Goal: Task Accomplishment & Management: Use online tool/utility

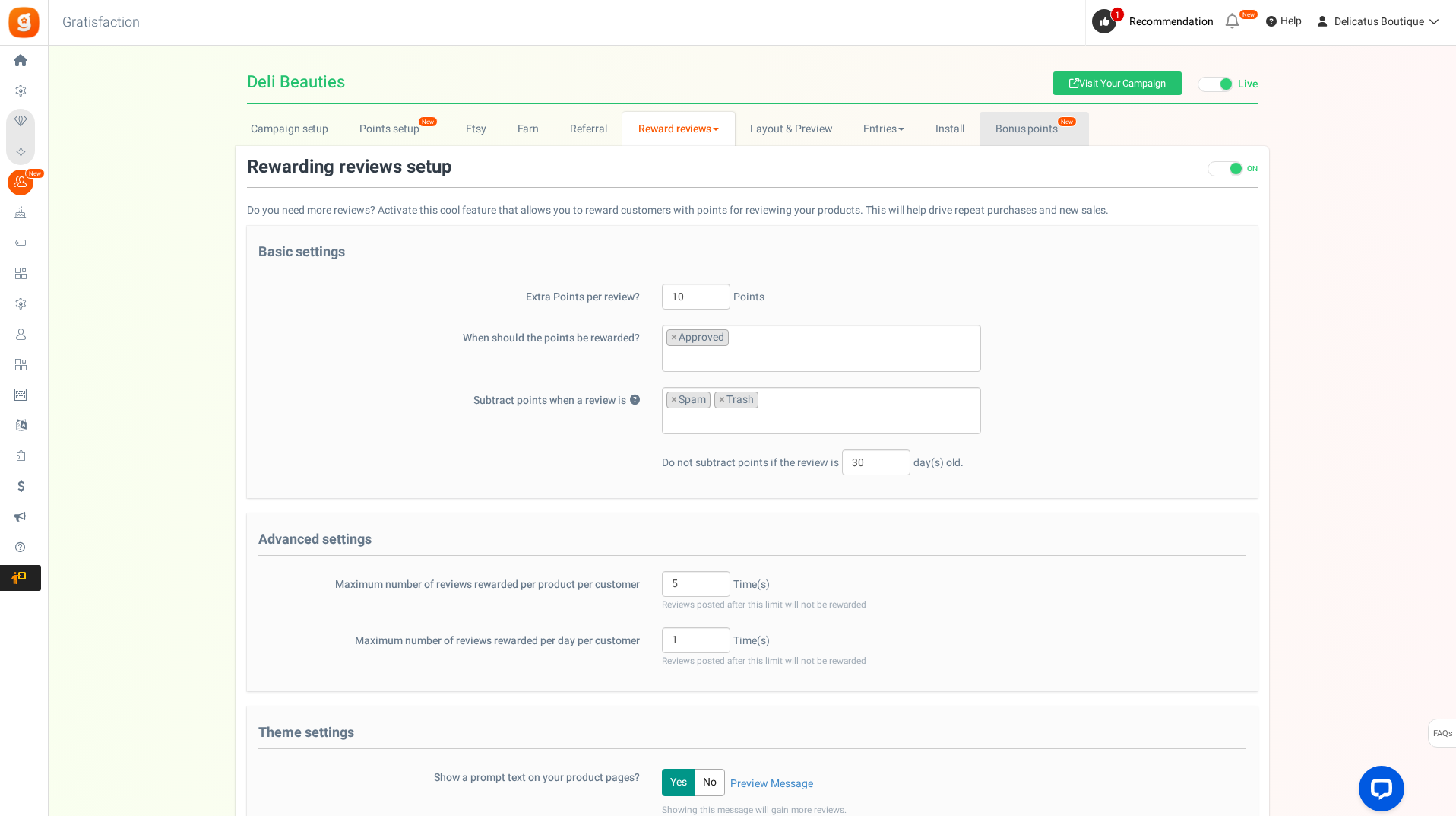
click at [1019, 128] on link "Bonus points New" at bounding box center [1034, 129] width 109 height 34
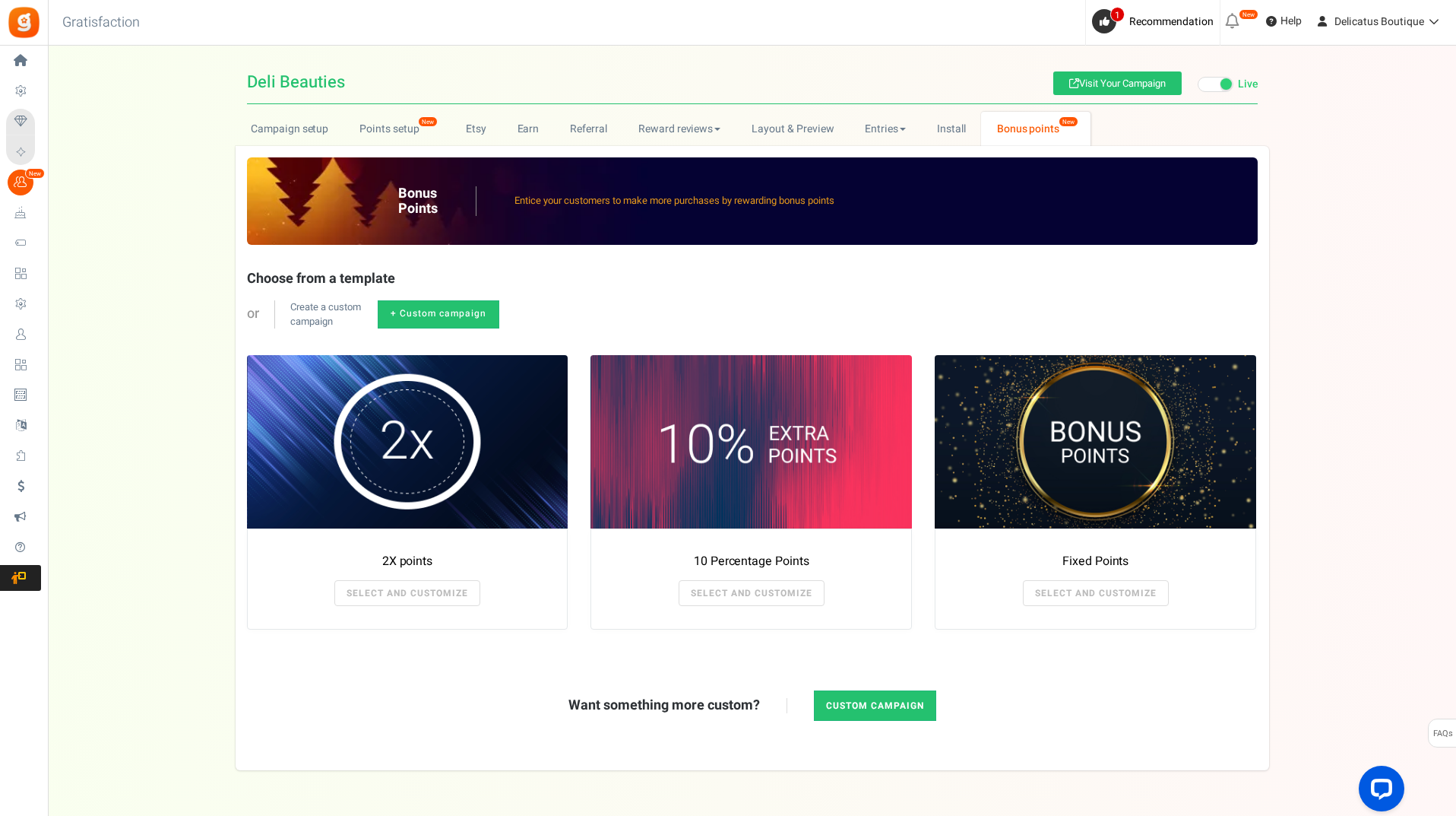
click at [419, 314] on link "+ Custom campaign" at bounding box center [438, 314] width 121 height 28
radio input "true"
type textarea "Get bonus points!"
type textarea "Shop and get bonus points!"
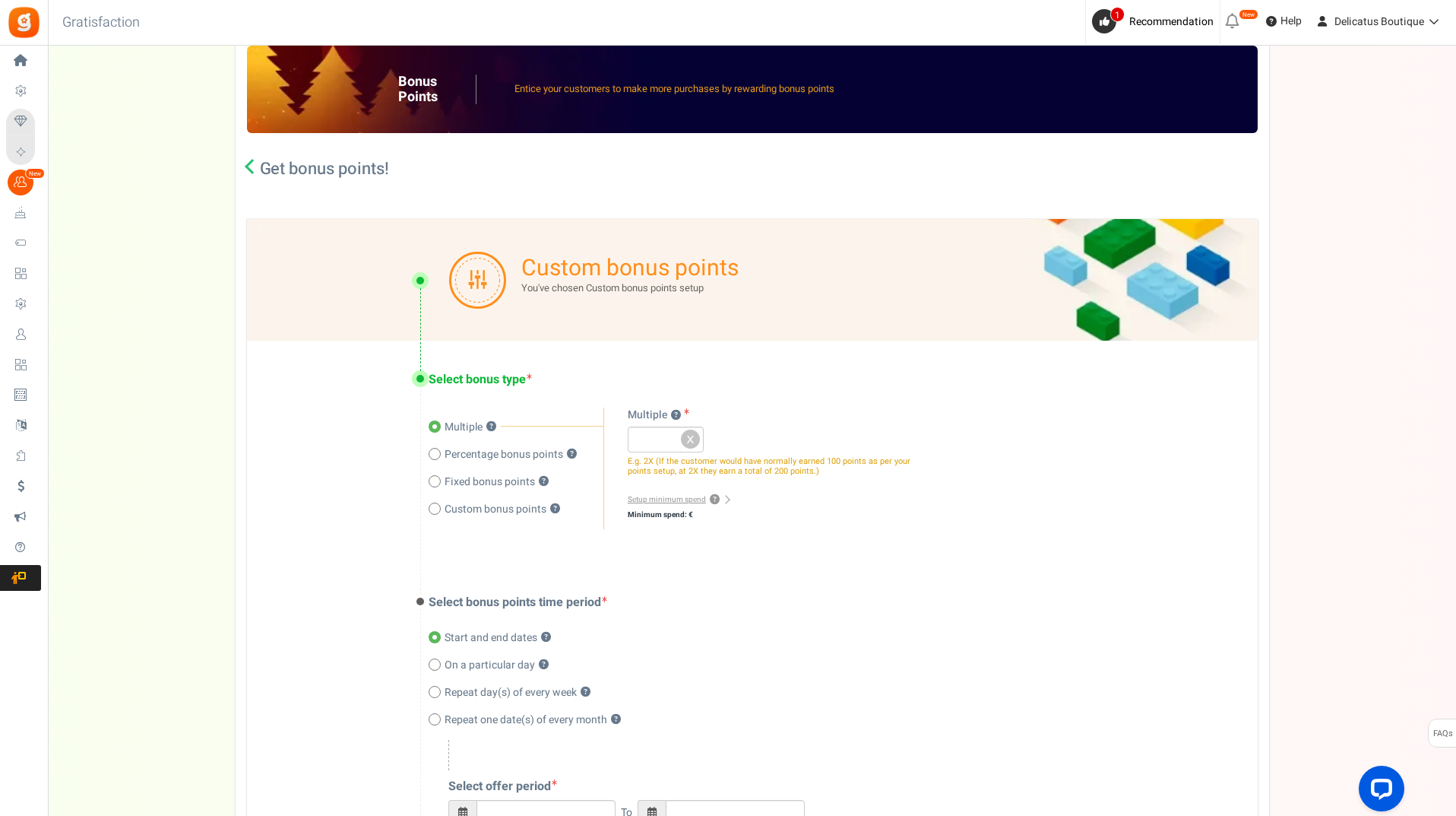
scroll to position [17, 0]
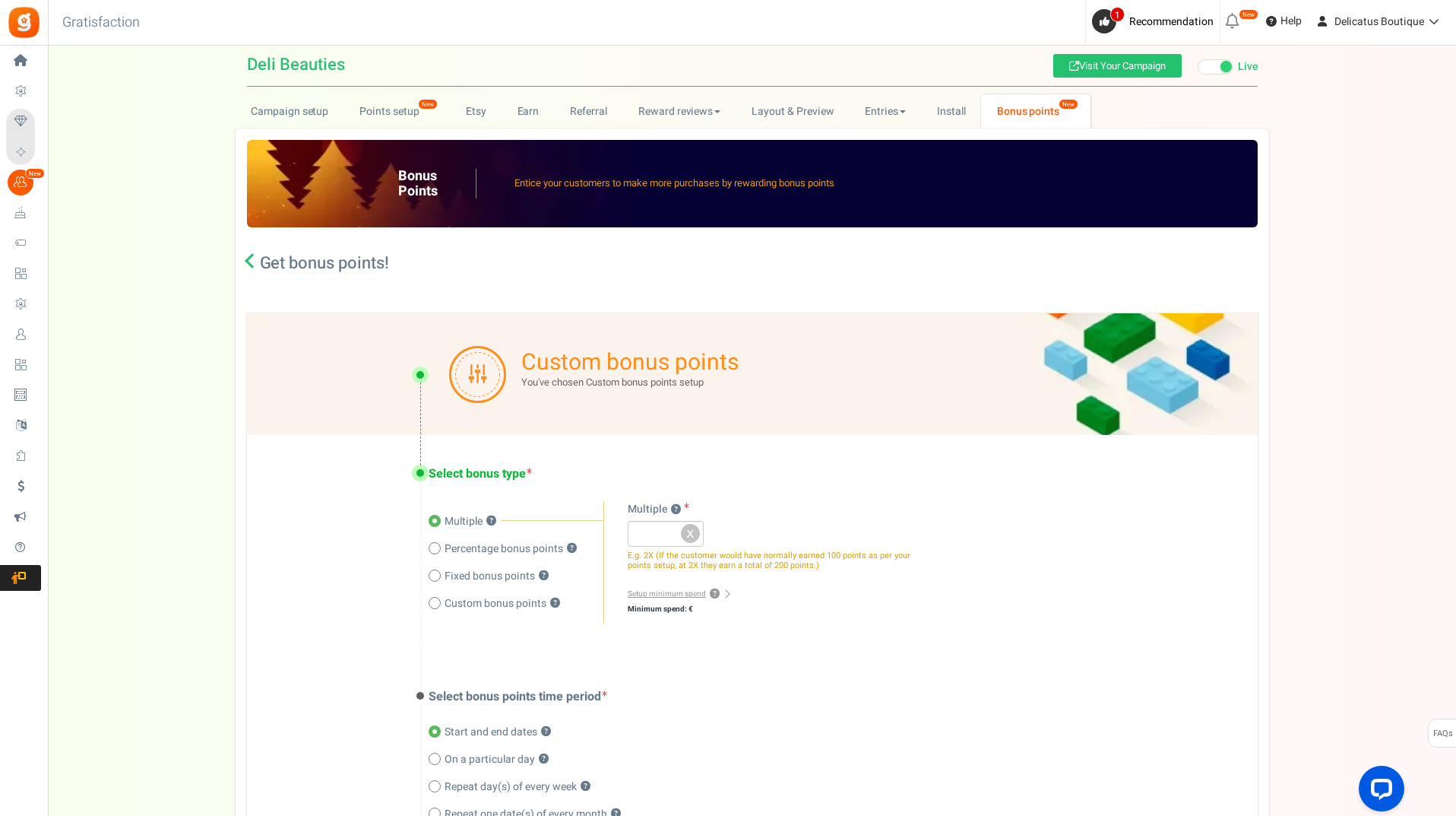
click at [248, 262] on icon at bounding box center [252, 261] width 15 height 15
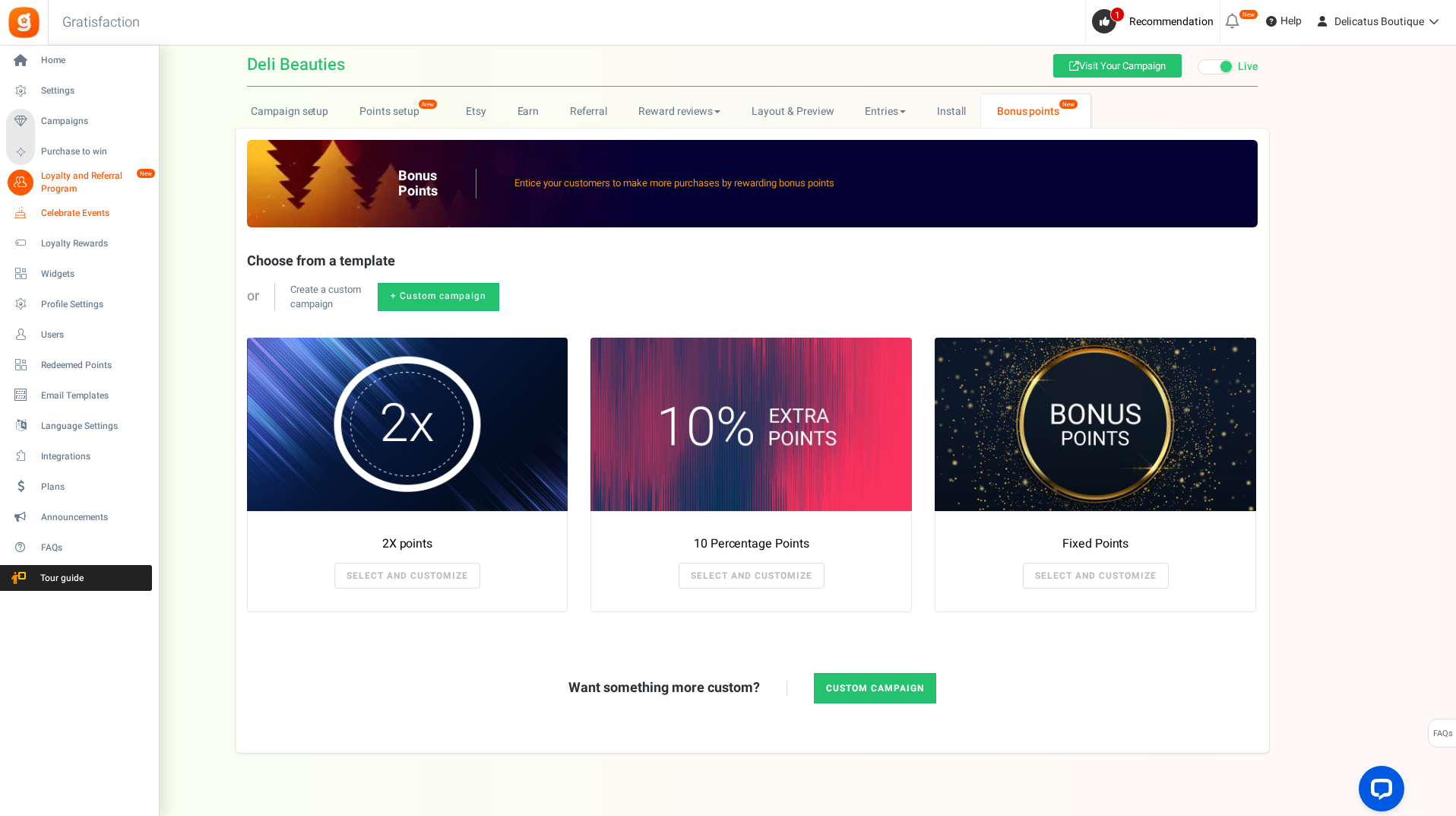
click at [55, 212] on span "Celebrate Events" at bounding box center [94, 213] width 106 height 13
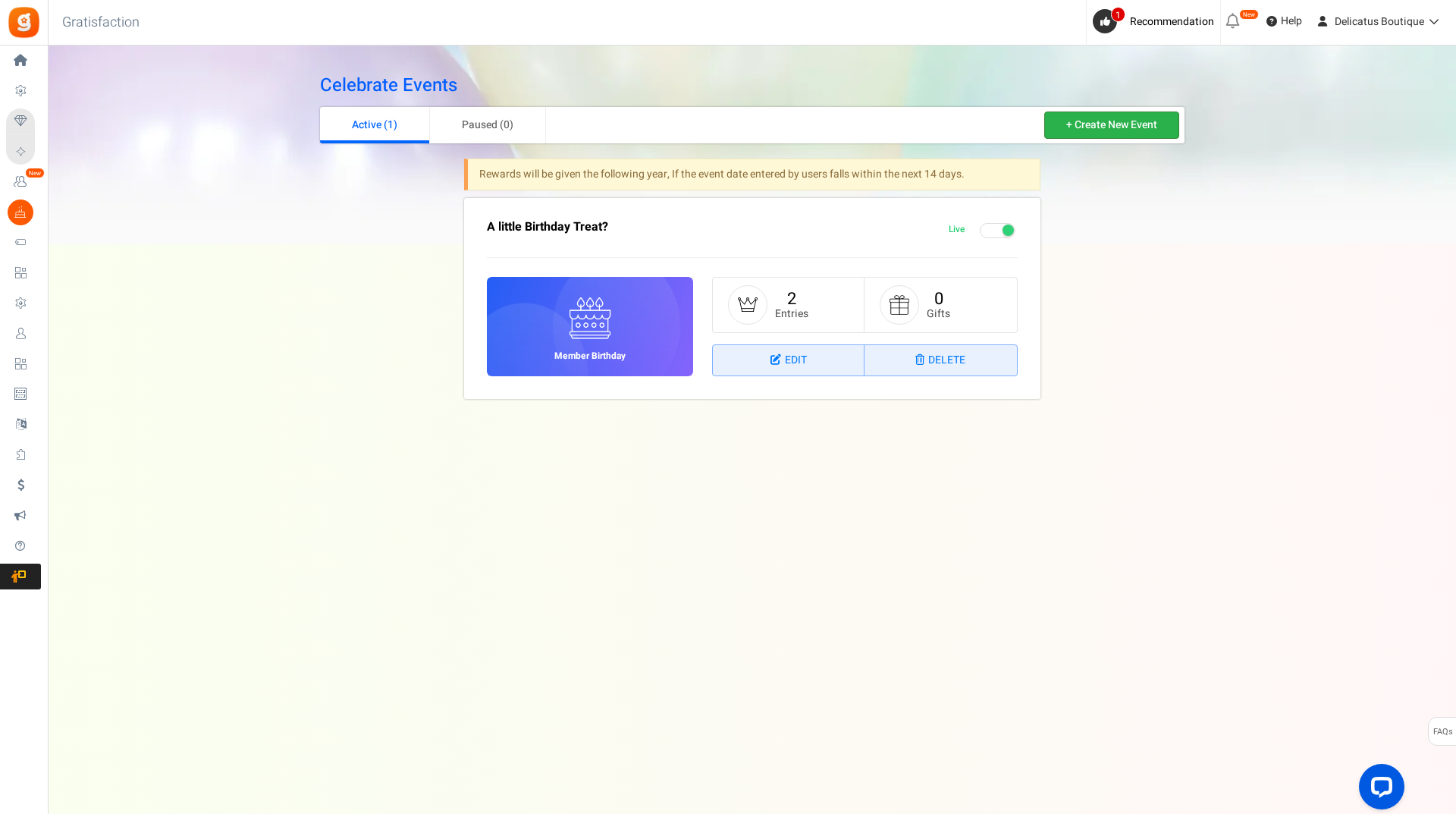
click at [1112, 128] on link "+ Create New Event" at bounding box center [1111, 125] width 135 height 27
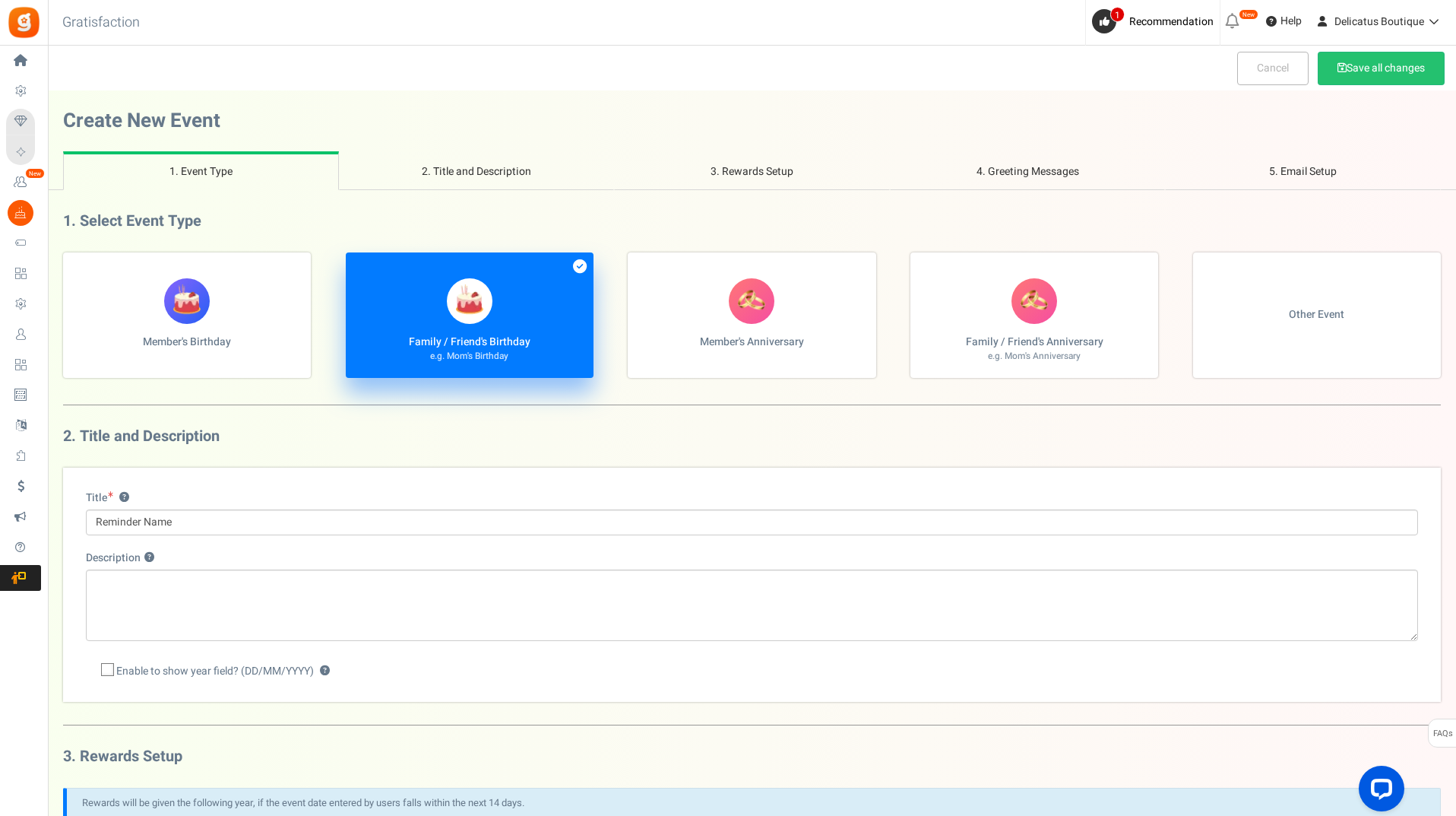
click at [1332, 321] on span "Other Event" at bounding box center [1317, 315] width 55 height 15
click at [73, 266] on input "Other Event" at bounding box center [67, 260] width 9 height 9
radio input "true"
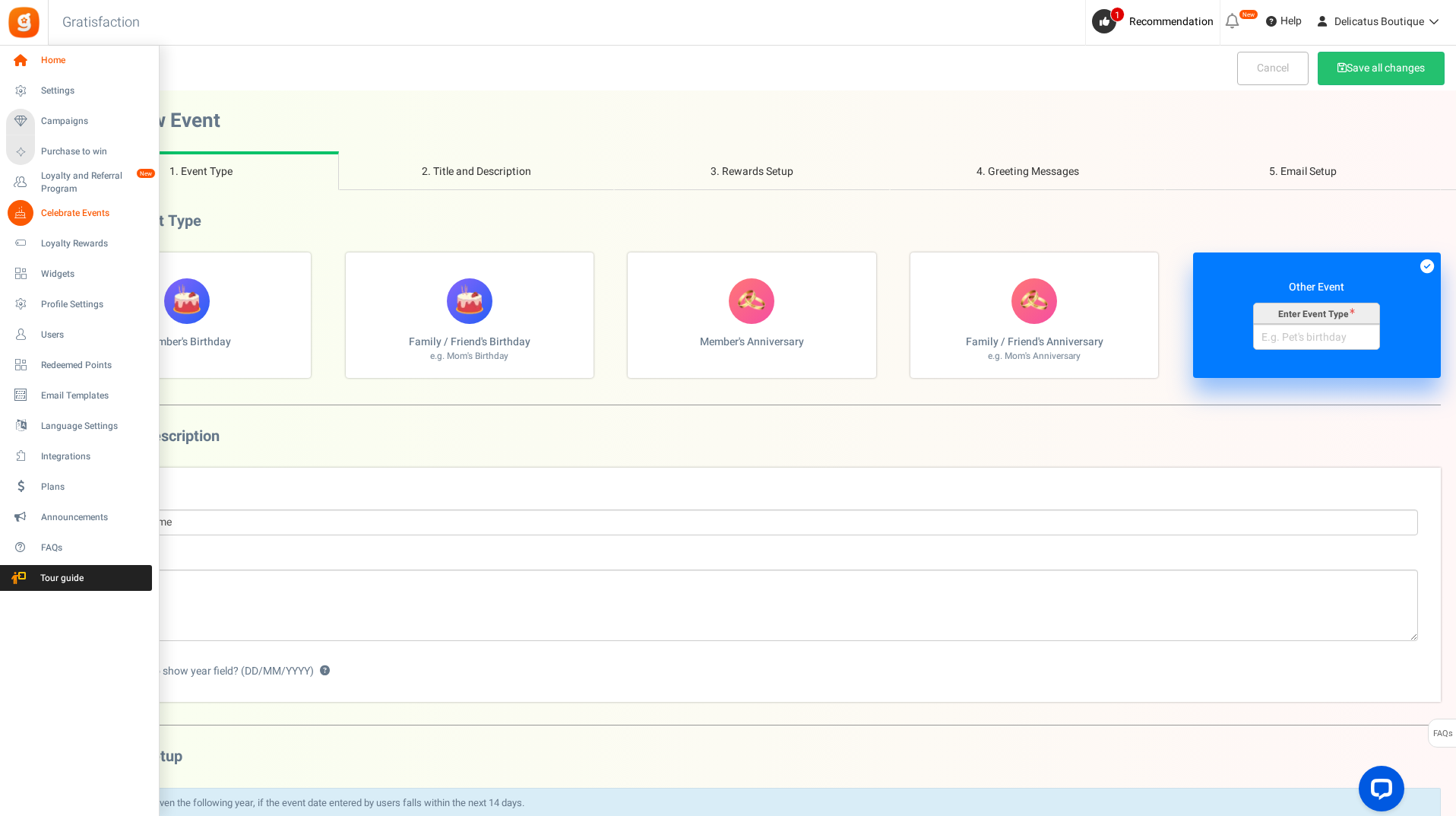
click at [51, 59] on span "Home" at bounding box center [94, 61] width 106 height 13
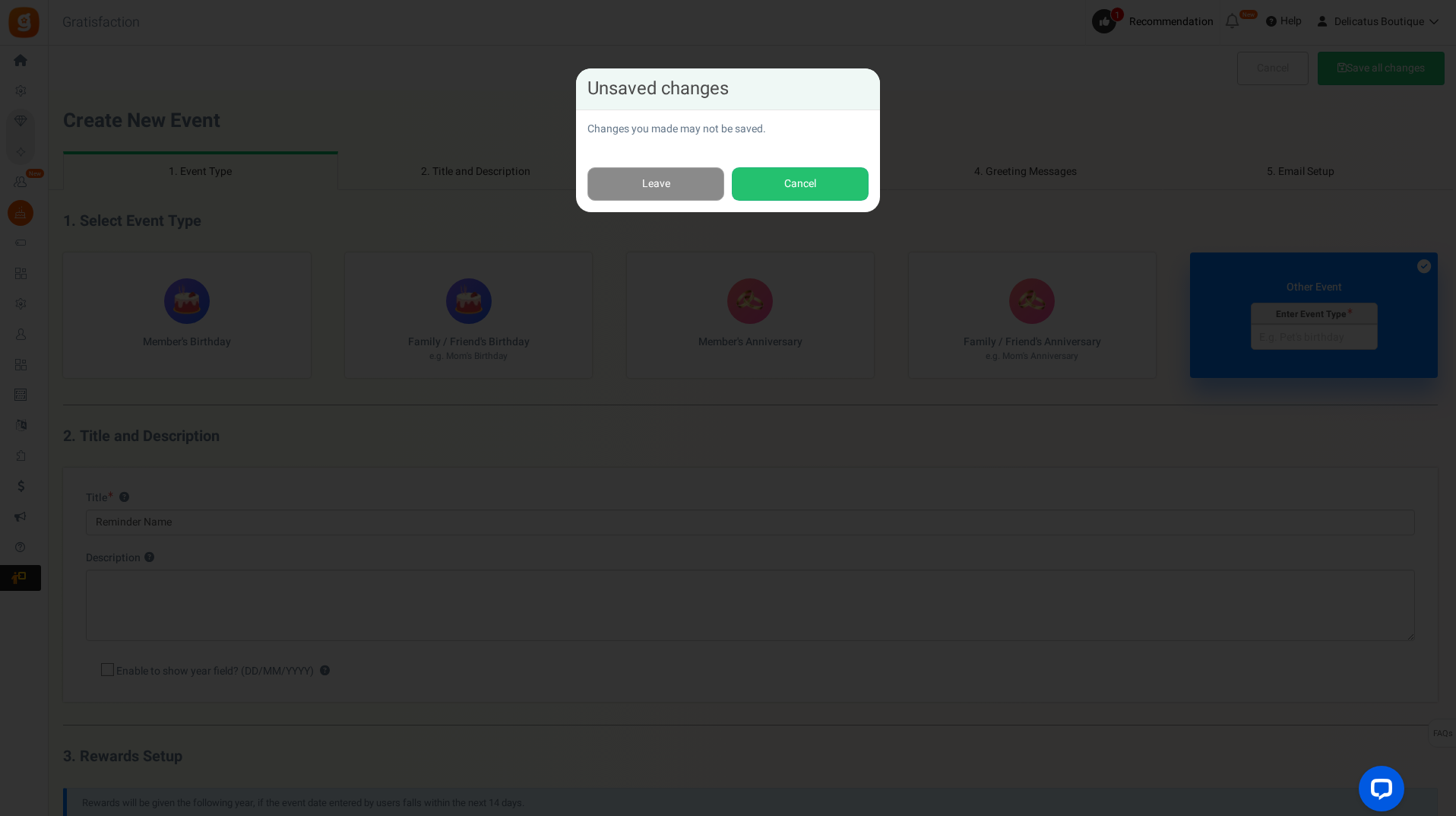
click at [670, 181] on link "Leave" at bounding box center [655, 184] width 137 height 34
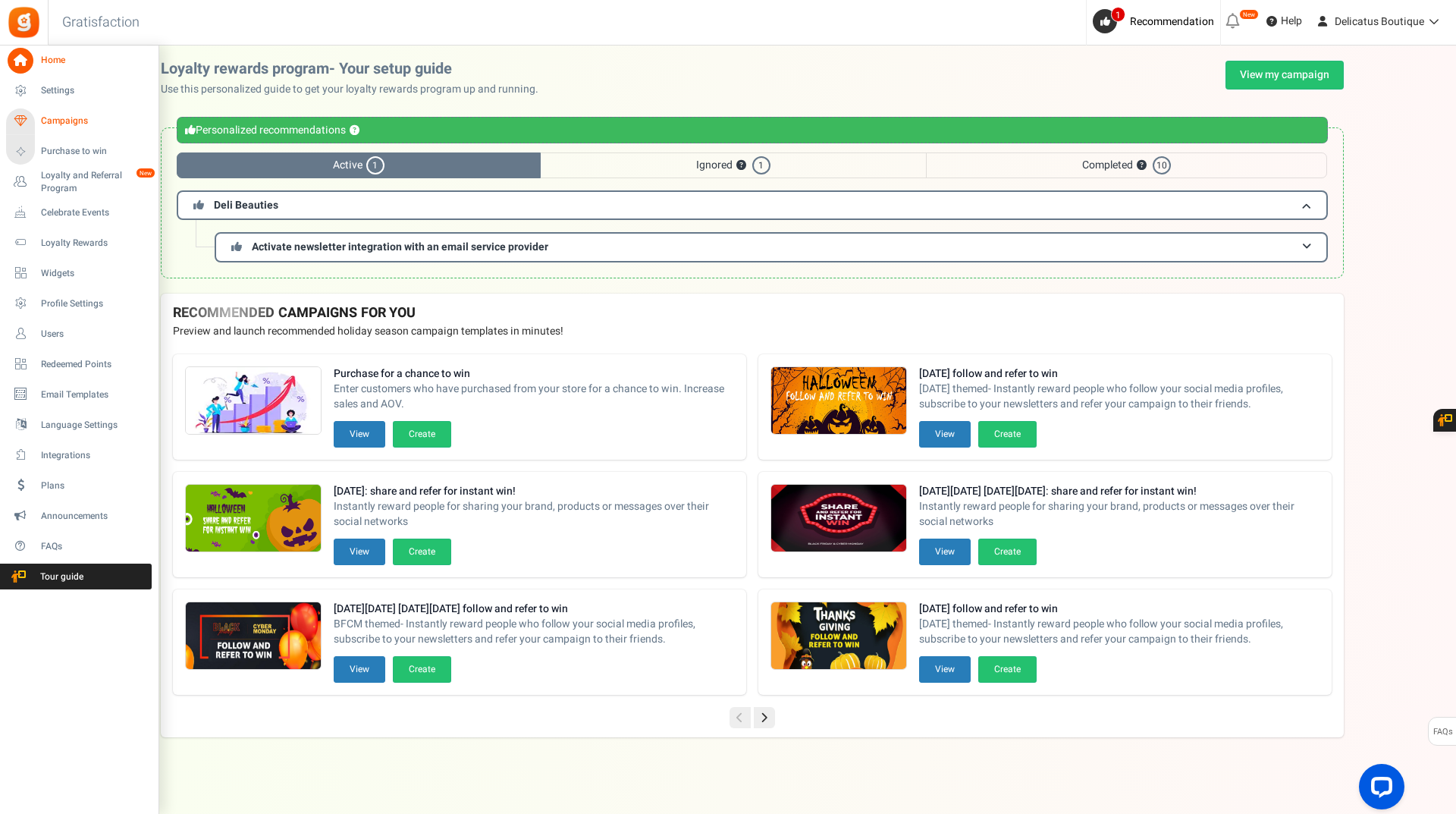
click at [53, 121] on span "Campaigns" at bounding box center [94, 121] width 106 height 13
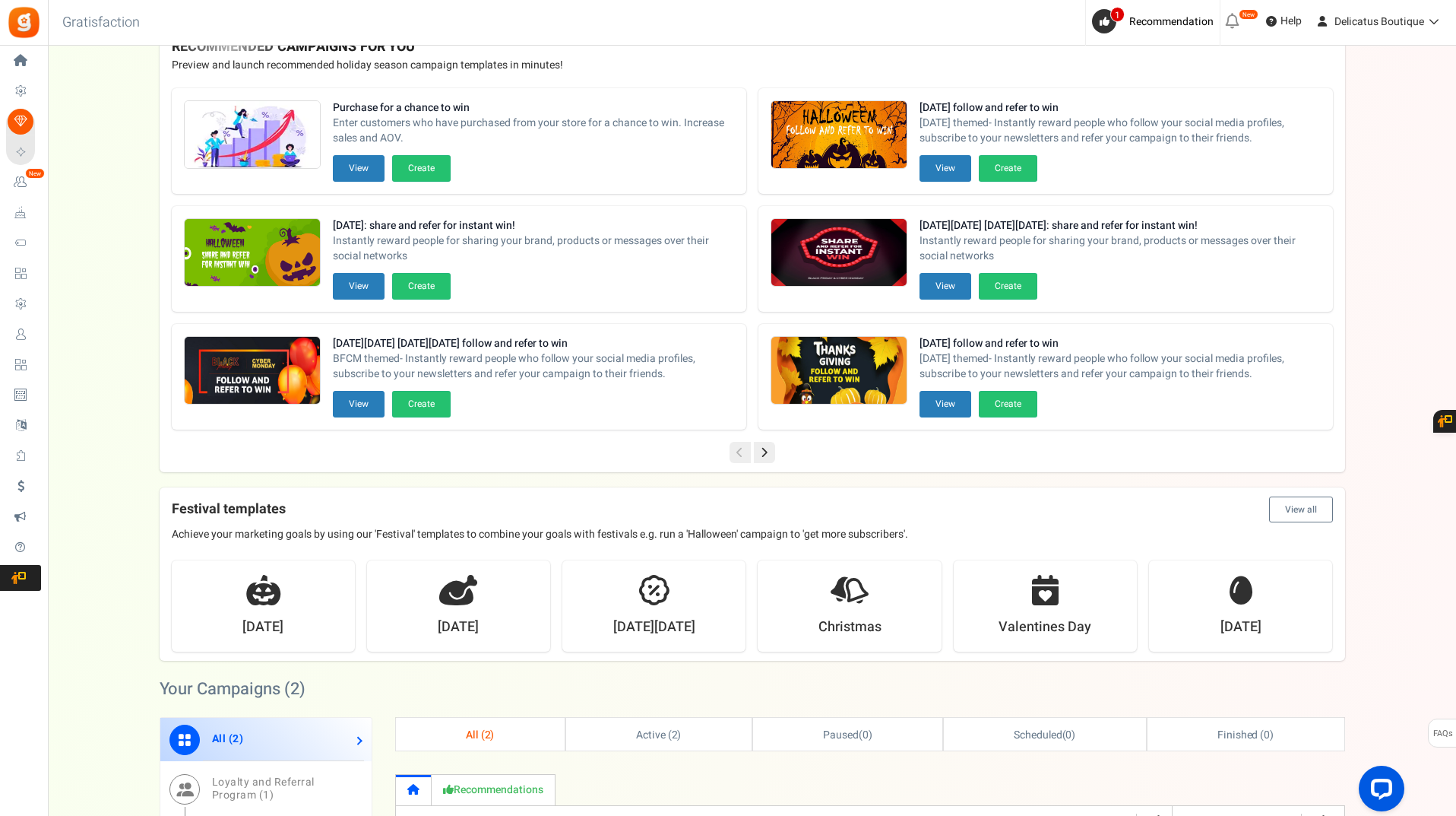
scroll to position [76, 0]
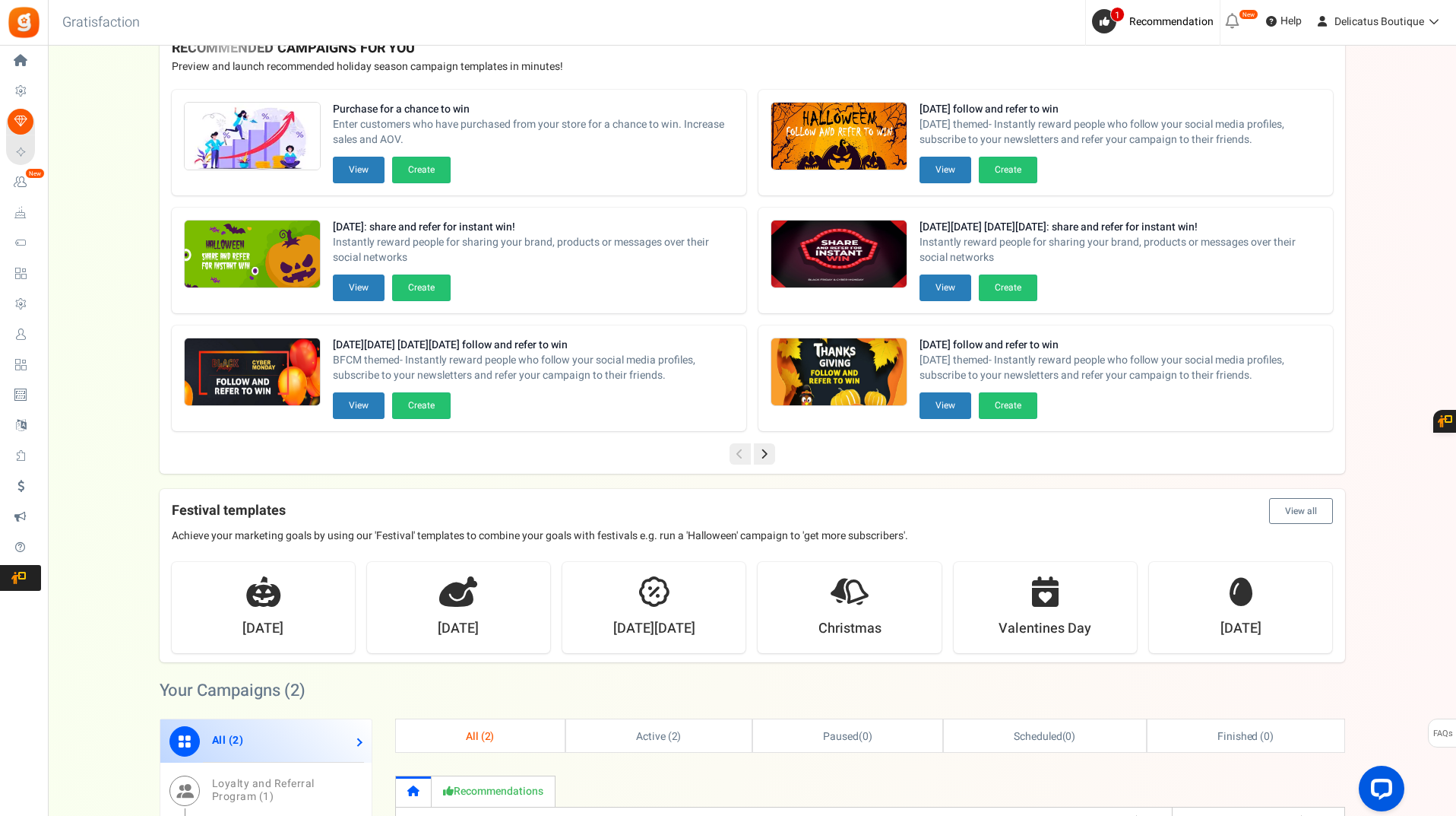
click at [766, 459] on icon at bounding box center [765, 454] width 21 height 21
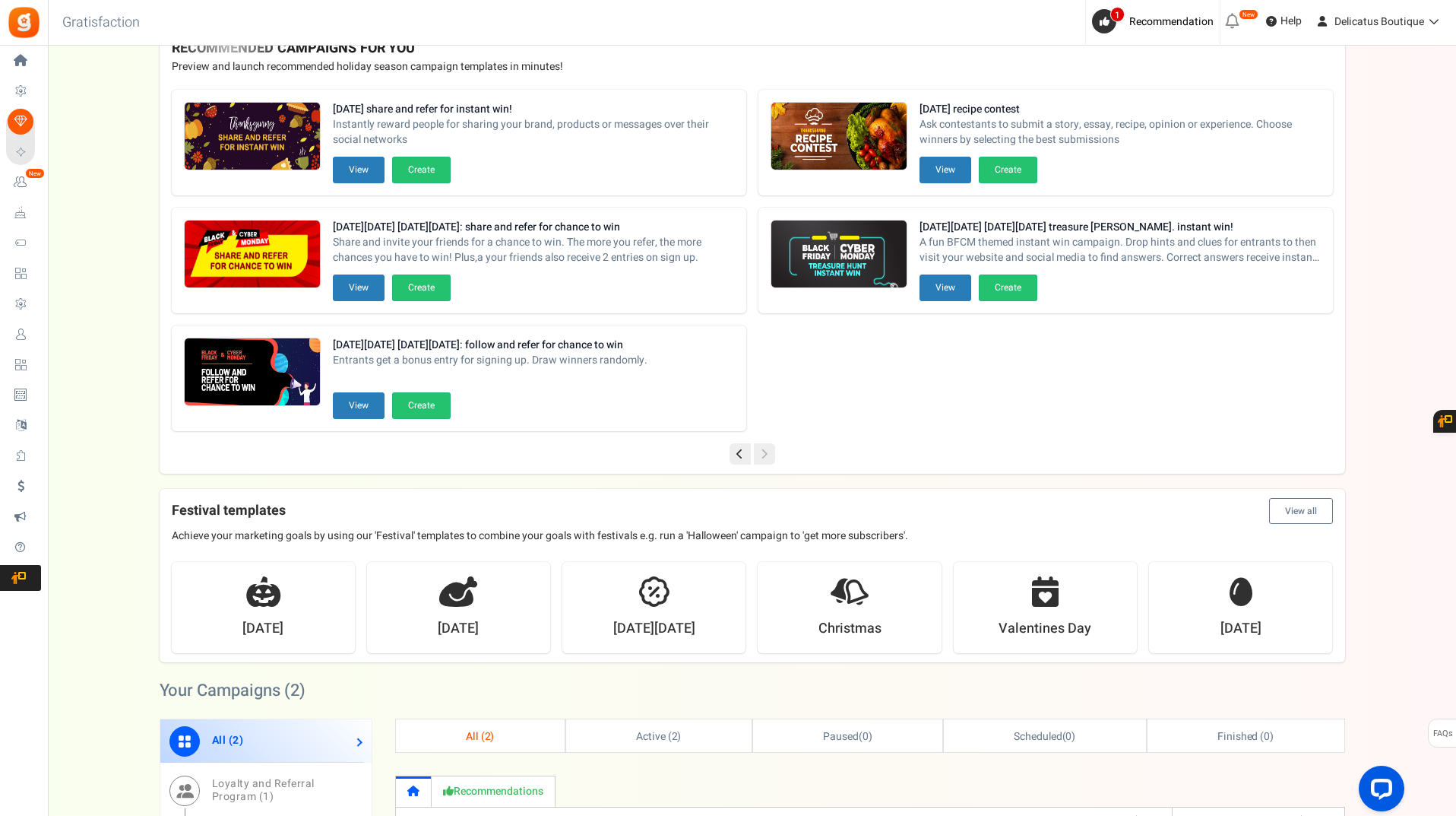
click at [746, 461] on icon at bounding box center [740, 454] width 21 height 21
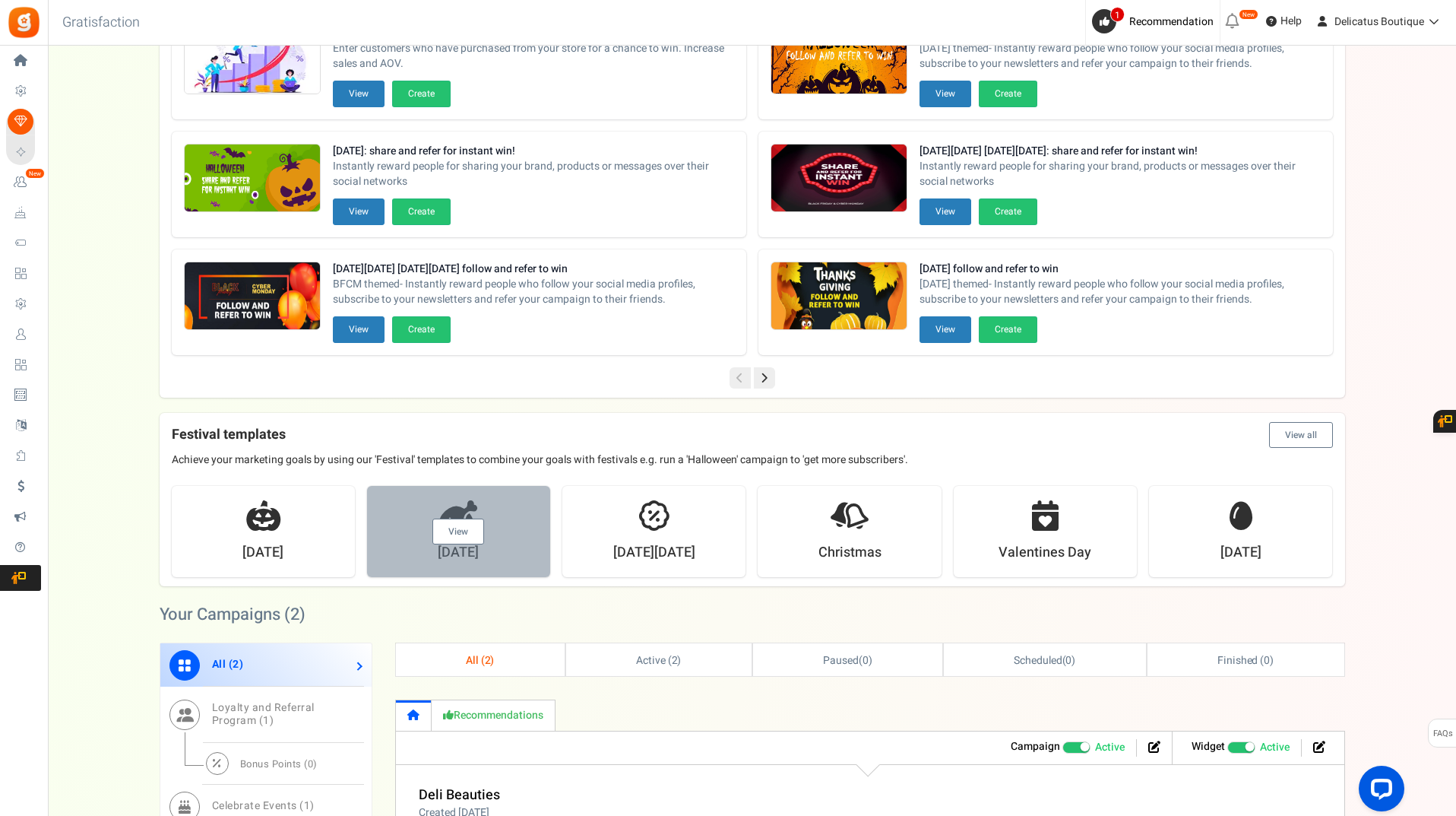
scroll to position [0, 0]
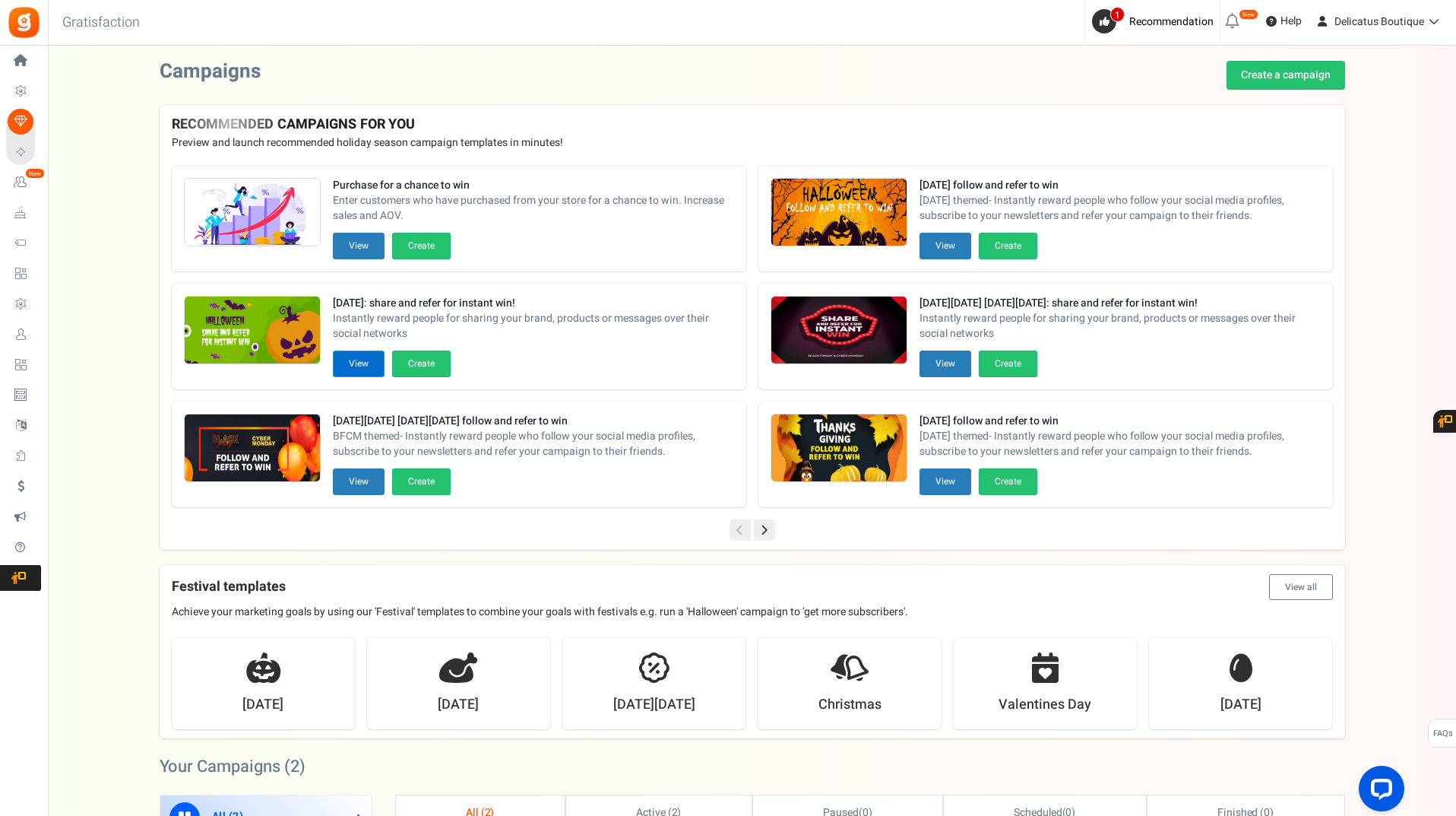
click at [351, 363] on button "View" at bounding box center [359, 363] width 51 height 27
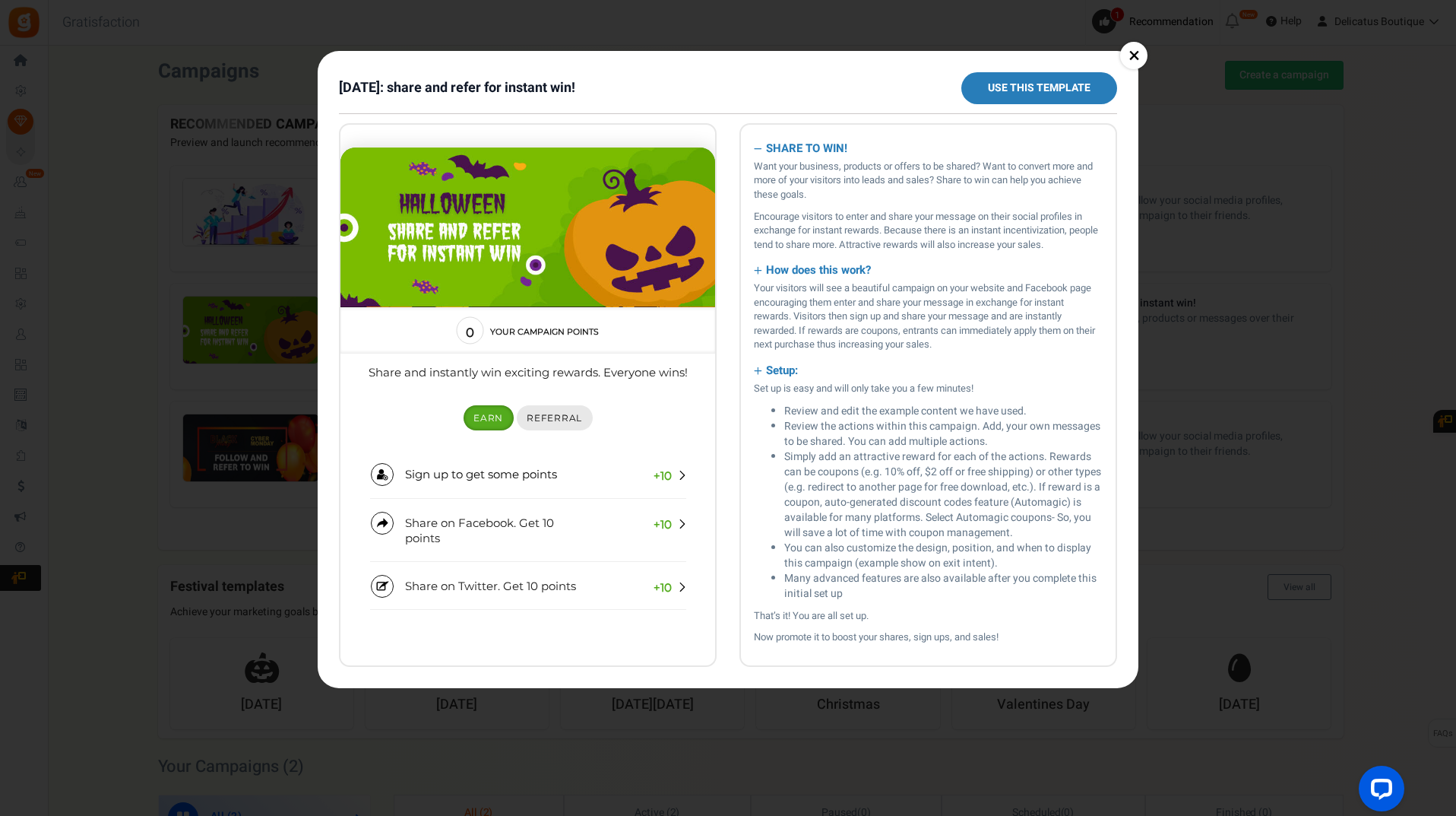
click at [555, 417] on span "Referral" at bounding box center [554, 417] width 55 height 11
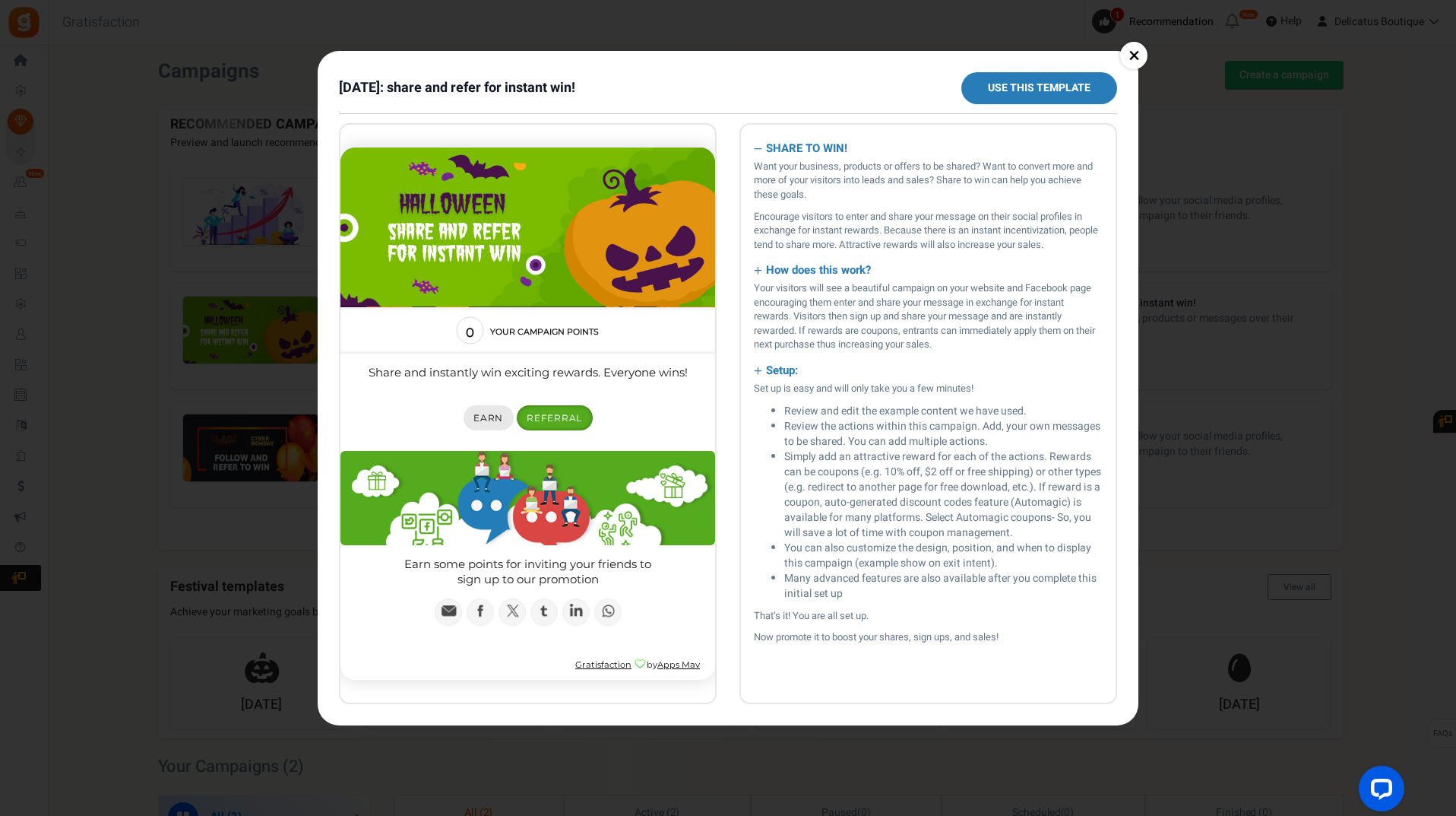
click at [502, 416] on span "Earn" at bounding box center [488, 417] width 29 height 11
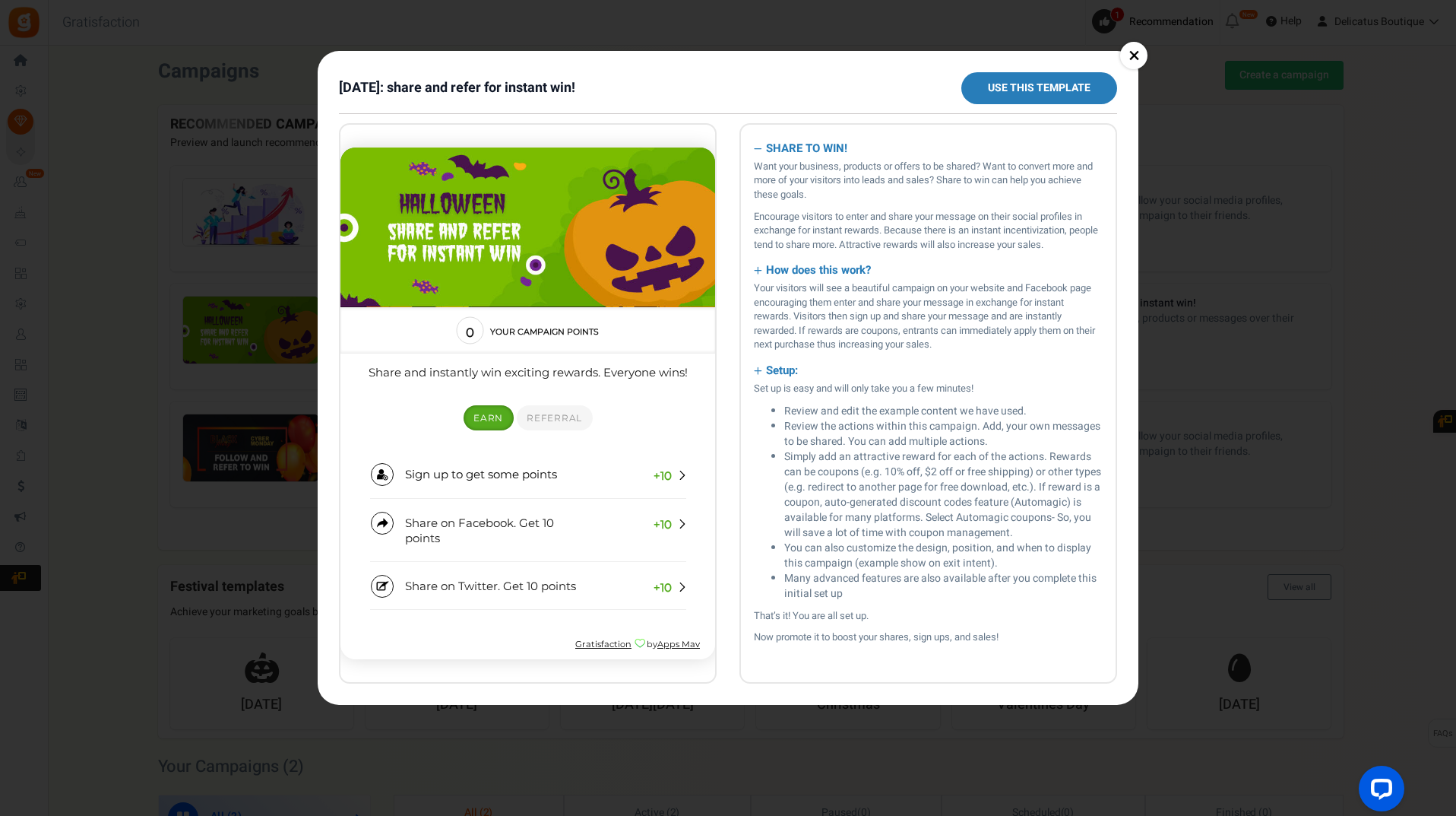
click at [1126, 51] on link "×" at bounding box center [1133, 55] width 28 height 28
